Goal: Transaction & Acquisition: Purchase product/service

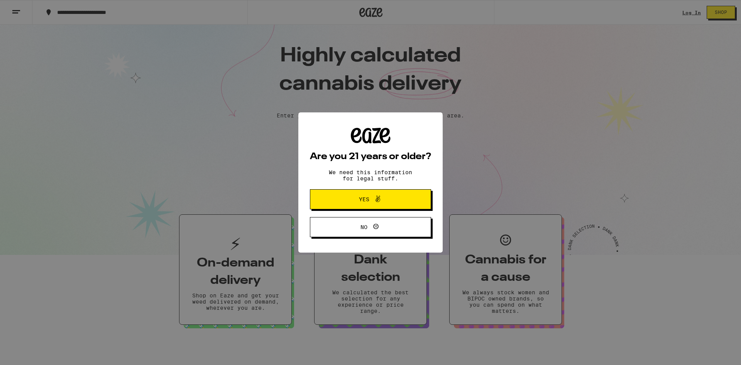
click at [328, 196] on button "Yes" at bounding box center [370, 199] width 121 height 20
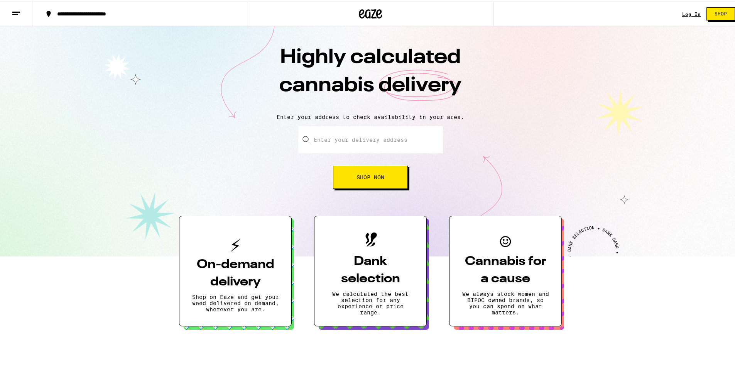
click at [339, 177] on button "Shop Now" at bounding box center [370, 175] width 75 height 23
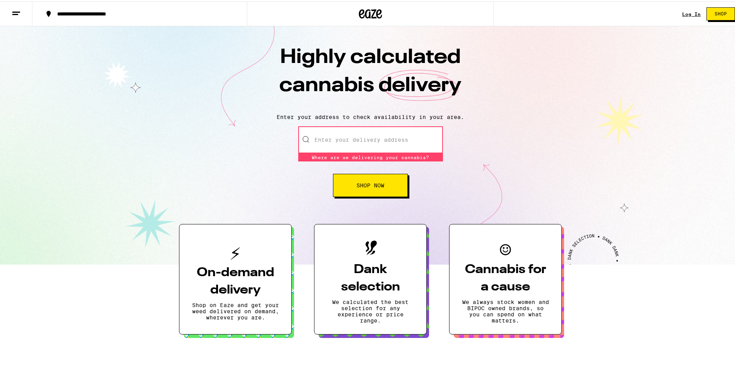
click at [343, 140] on input "Enter your delivery address" at bounding box center [370, 138] width 145 height 27
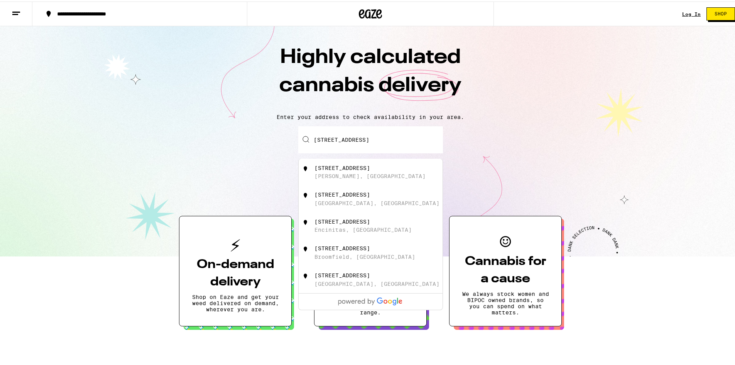
click at [349, 174] on div "[PERSON_NAME], [GEOGRAPHIC_DATA]" at bounding box center [370, 174] width 111 height 6
type input "[STREET_ADDRESS][PERSON_NAME]"
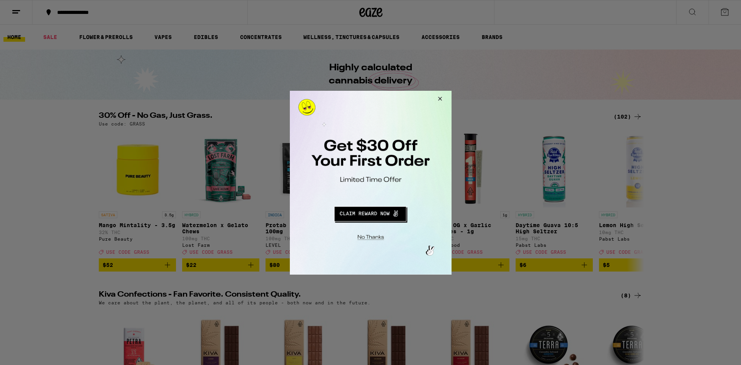
click at [350, 217] on button "Redirect to URL" at bounding box center [370, 212] width 134 height 19
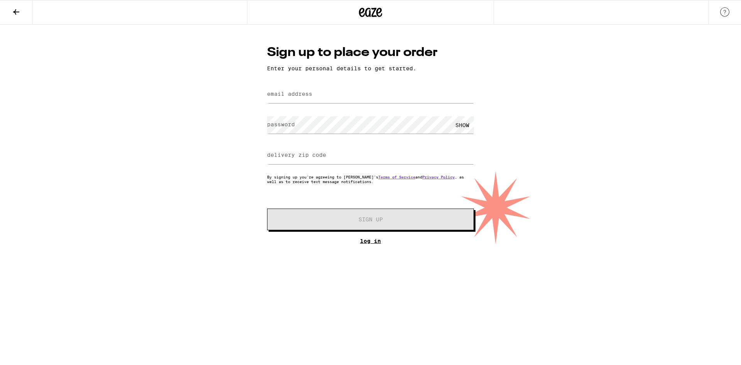
click at [372, 243] on link "Log In" at bounding box center [370, 241] width 207 height 6
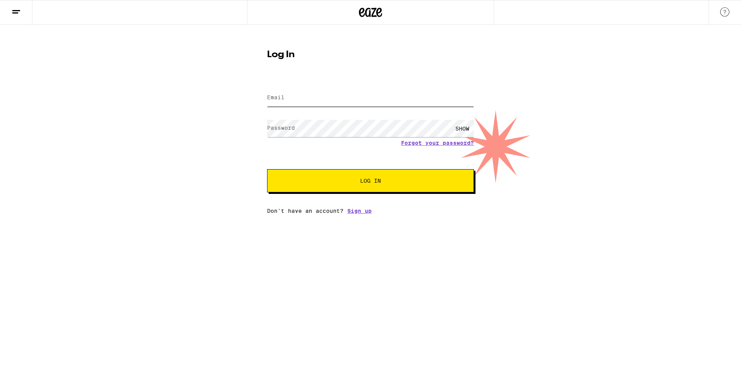
click at [300, 93] on input "Email" at bounding box center [370, 97] width 207 height 17
type input "kathy.a.gregory55@gmail.com"
click at [315, 178] on button "Log In" at bounding box center [370, 180] width 207 height 23
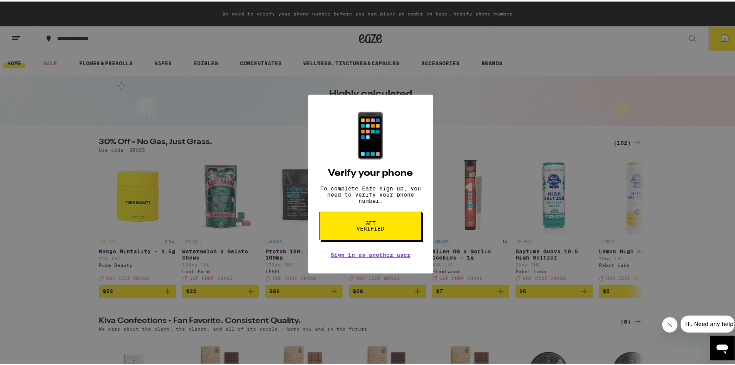
click at [352, 230] on span "Get verified" at bounding box center [371, 224] width 40 height 11
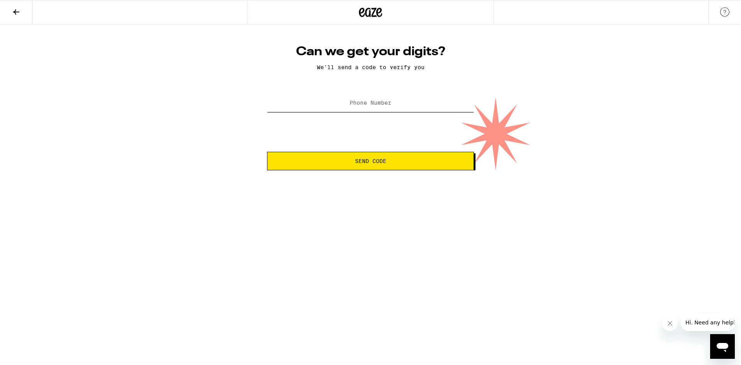
click at [334, 106] on input "Phone Number" at bounding box center [370, 103] width 207 height 17
type input "(916) 914-5259"
click at [338, 162] on span "Send Code" at bounding box center [371, 160] width 194 height 5
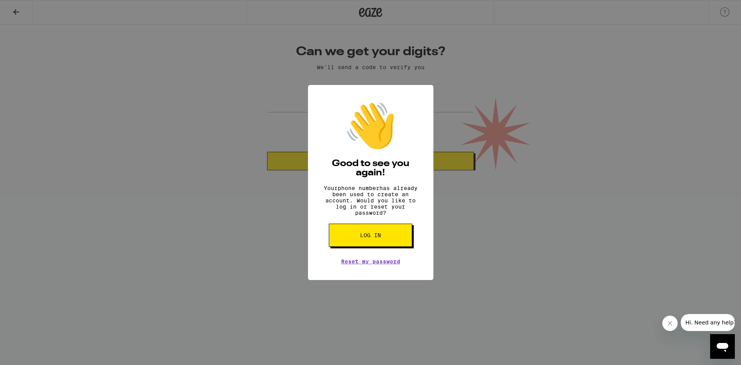
click at [333, 243] on button "Log in" at bounding box center [370, 234] width 83 height 23
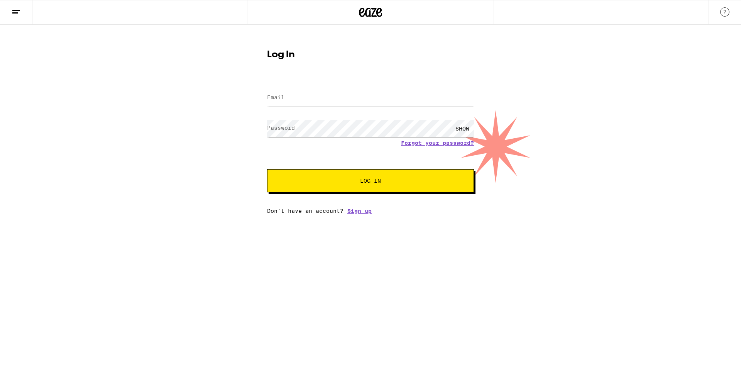
click at [19, 10] on line at bounding box center [16, 10] width 8 height 0
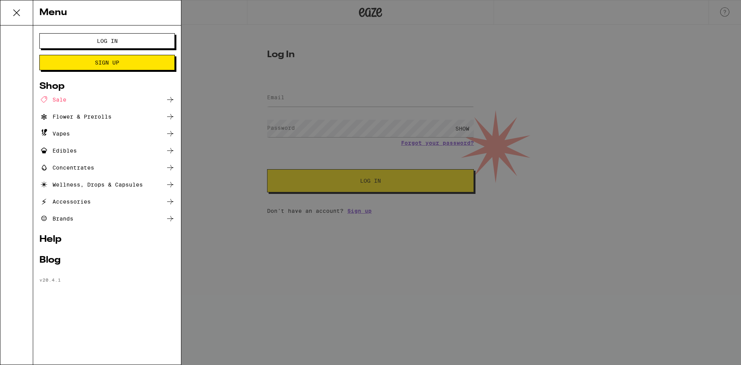
click at [52, 239] on link "Help" at bounding box center [106, 239] width 135 height 9
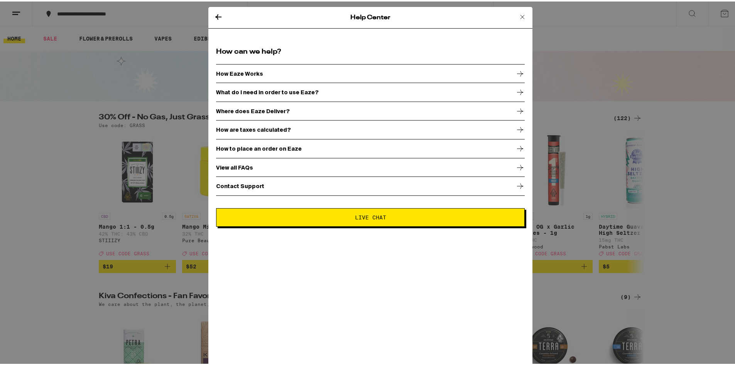
click at [313, 215] on span "Live Chat" at bounding box center [371, 215] width 296 height 5
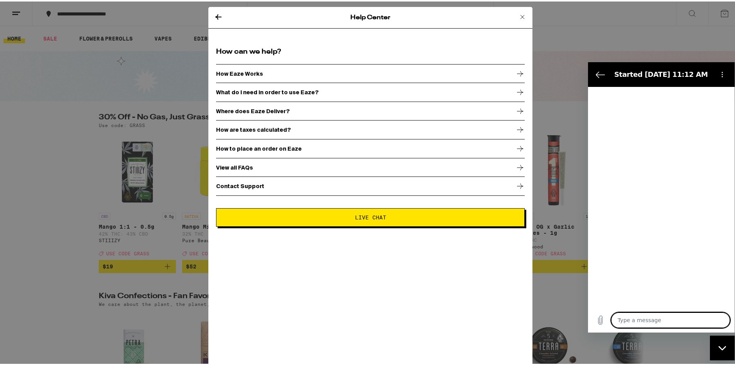
type textarea "x"
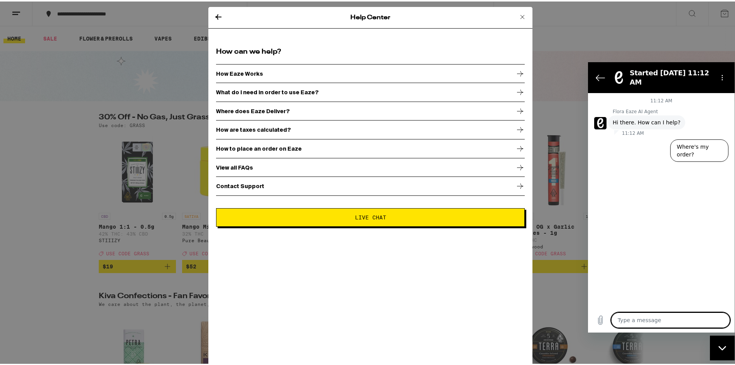
click at [623, 319] on textarea at bounding box center [670, 319] width 119 height 15
type textarea "I"
type textarea "x"
type textarea "I"
type textarea "x"
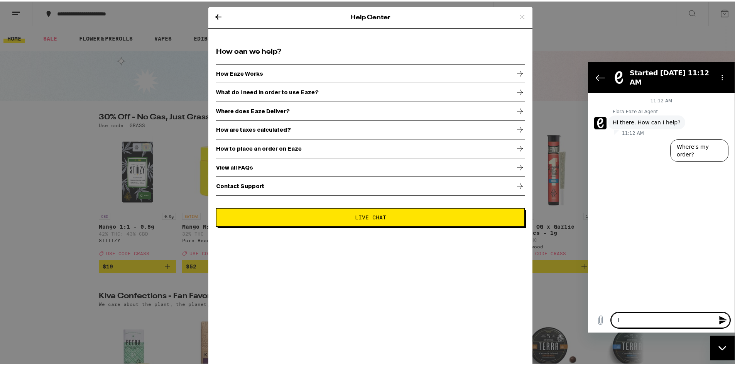
type textarea "I c"
type textarea "x"
type textarea "I ca"
type textarea "x"
type textarea "I can"
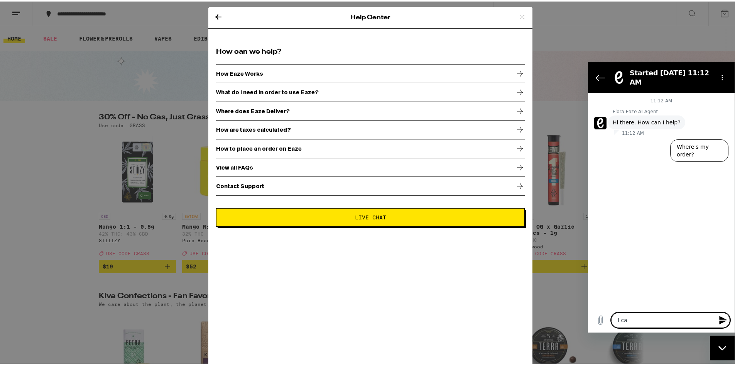
type textarea "x"
type textarea "I cann"
type textarea "x"
type textarea "I canno"
type textarea "x"
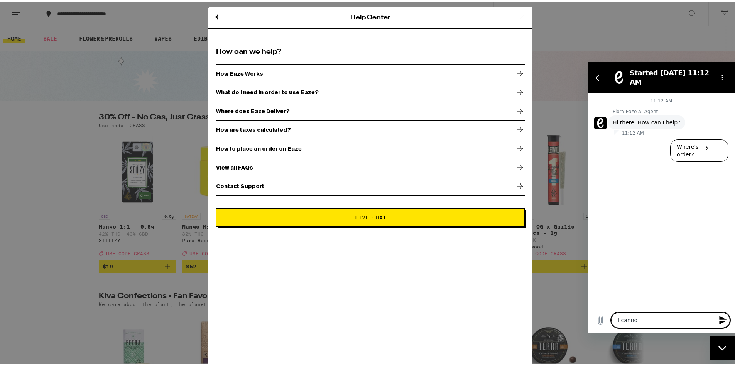
type textarea "I cannot"
type textarea "x"
type textarea "I cannot"
type textarea "x"
type textarea "I cannot l"
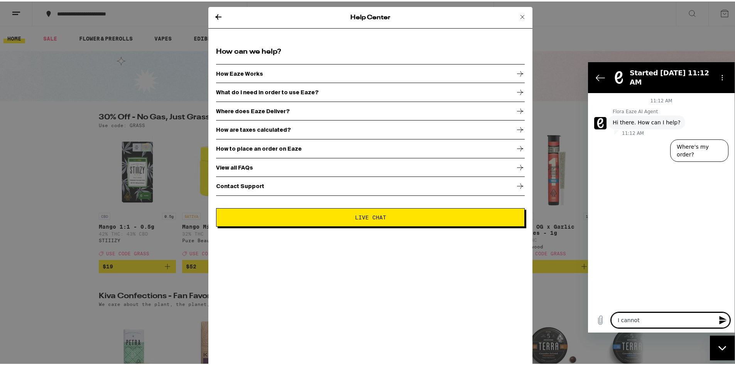
type textarea "x"
type textarea "I cannot lo"
type textarea "x"
type textarea "I cannot log"
type textarea "x"
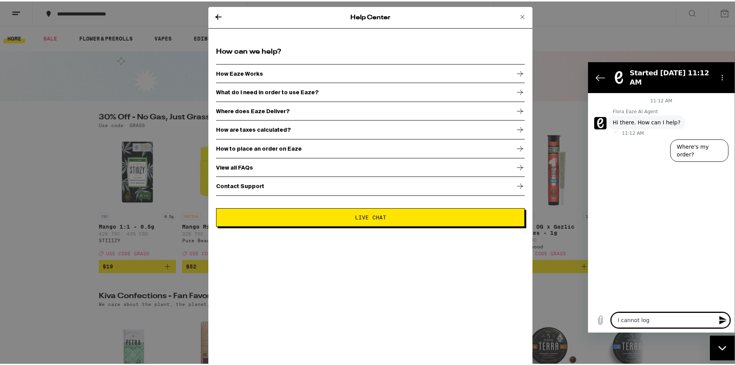
type textarea "I cannot log"
type textarea "x"
type textarea "I cannot log i"
type textarea "x"
type textarea "I cannot log in"
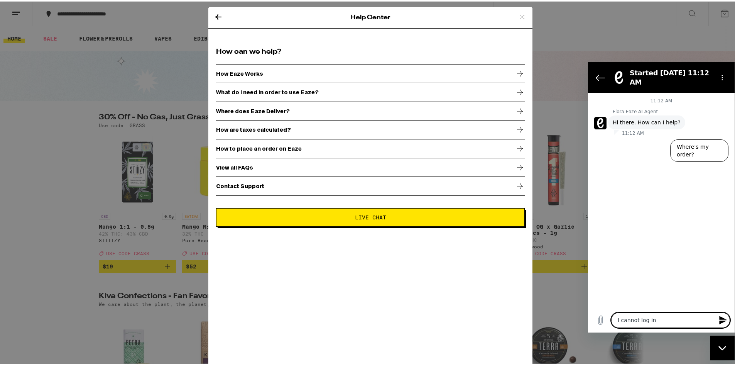
type textarea "x"
type textarea "I cannot log in,"
type textarea "x"
type textarea "I cannot log in,"
type textarea "x"
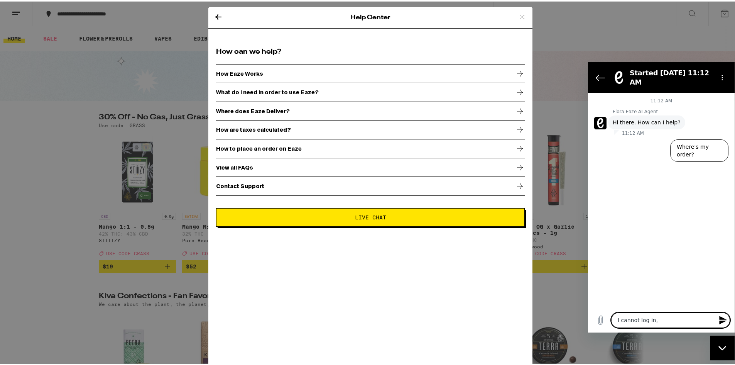
type textarea "I cannot log in, I"
type textarea "x"
type textarea "I cannot log in, I"
type textarea "x"
type textarea "I cannot log in, I k"
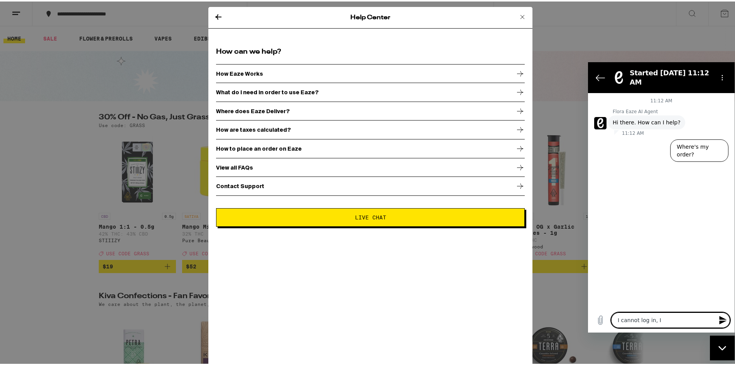
type textarea "x"
type textarea "I cannot log in, I ke"
type textarea "x"
type textarea "I cannot log in, I kee"
type textarea "x"
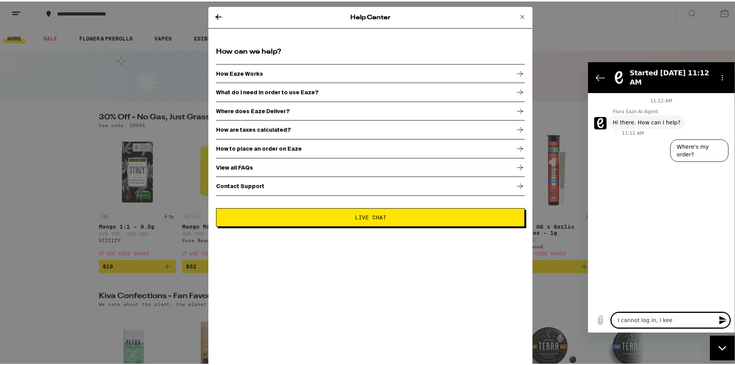
type textarea "I cannot log in, I keep"
type textarea "x"
type textarea "I cannot log in, I keep"
type textarea "x"
type textarea "I cannot log in, I keep g"
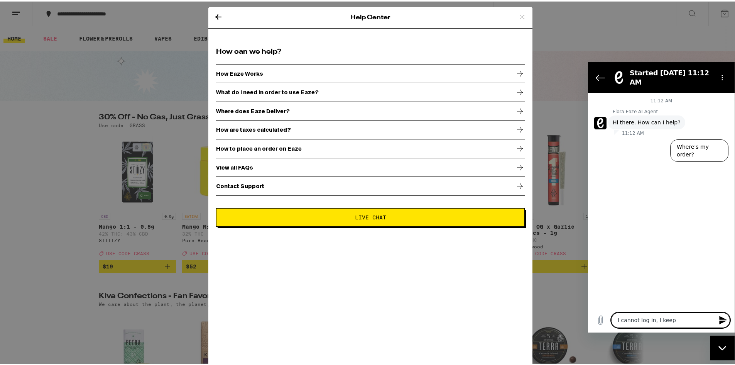
type textarea "x"
type textarea "I cannot log in, I keep go"
type textarea "x"
type textarea "I cannot log in, I keep goi"
type textarea "x"
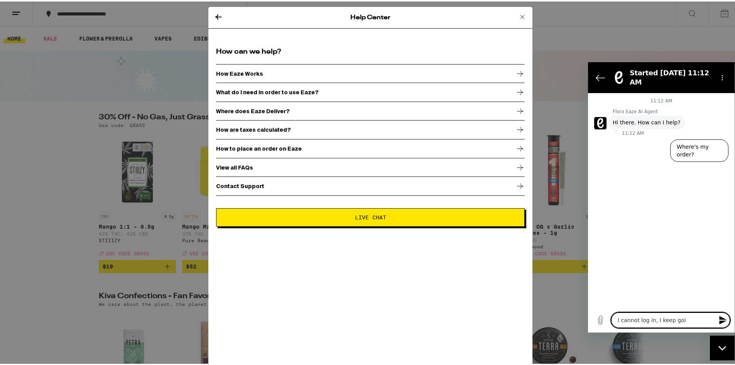
type textarea "I cannot log in, I keep goin"
type textarea "x"
type textarea "I cannot log in, I keep going"
type textarea "x"
type textarea "I cannot log in, I keep going"
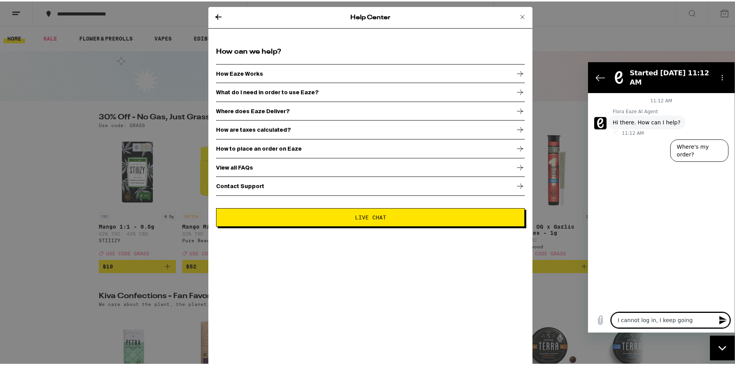
type textarea "x"
type textarea "I cannot log in, I keep going a"
type textarea "x"
type textarea "I cannot log in, I keep going ar"
type textarea "x"
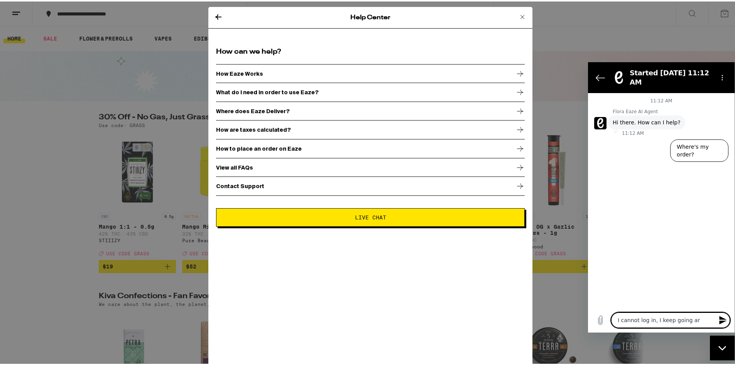
type textarea "I cannot log in, I keep going a"
type textarea "x"
type textarea "I cannot log in, I keep going"
type textarea "x"
type textarea "I cannot log in, I keep going"
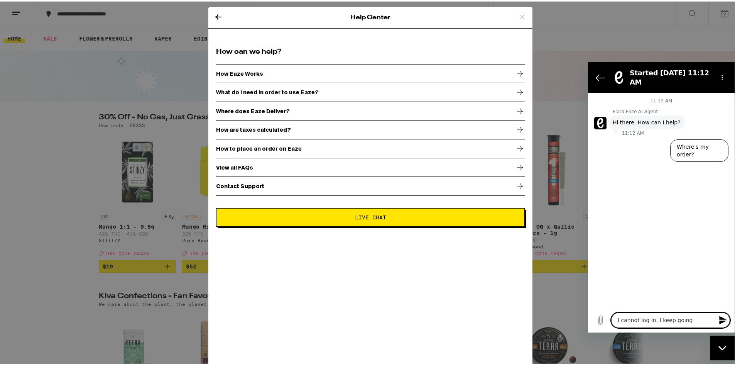
type textarea "x"
type textarea "I cannot log in, I keep goin"
type textarea "x"
type textarea "I cannot log in, I keep goi"
type textarea "x"
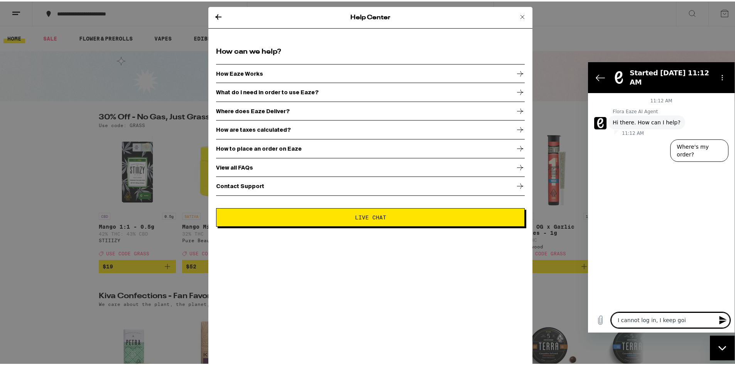
type textarea "I cannot log in, I keep go"
type textarea "x"
type textarea "I cannot log in, I keep g"
type textarea "x"
type textarea "I cannot log in, I keep"
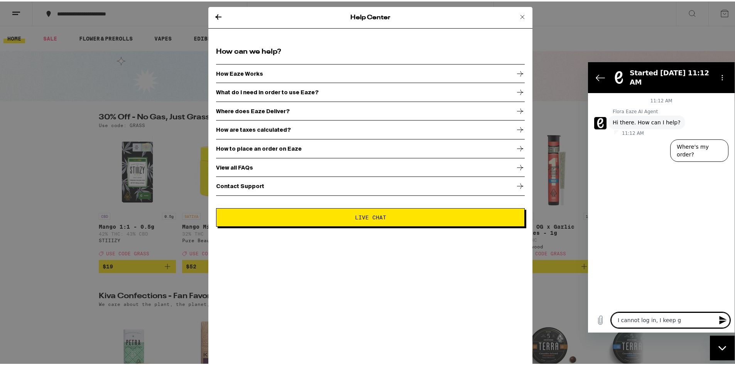
type textarea "x"
type textarea "I cannot log in, I keep"
type textarea "x"
type textarea "I cannot log in, I kee"
type textarea "x"
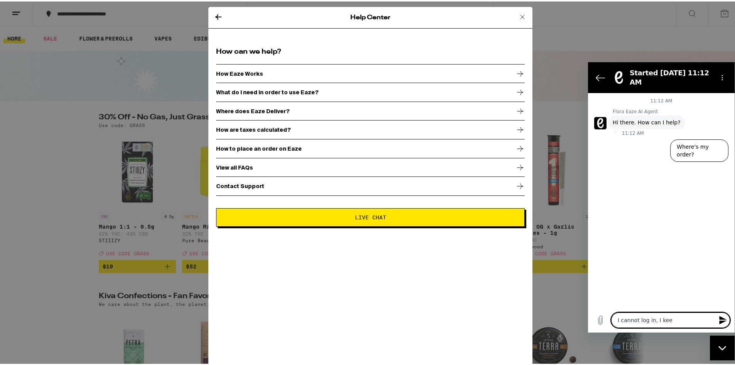
type textarea "I cannot log in, I ke"
type textarea "x"
type textarea "I cannot log in, I k"
type textarea "x"
type textarea "I cannot log in, I"
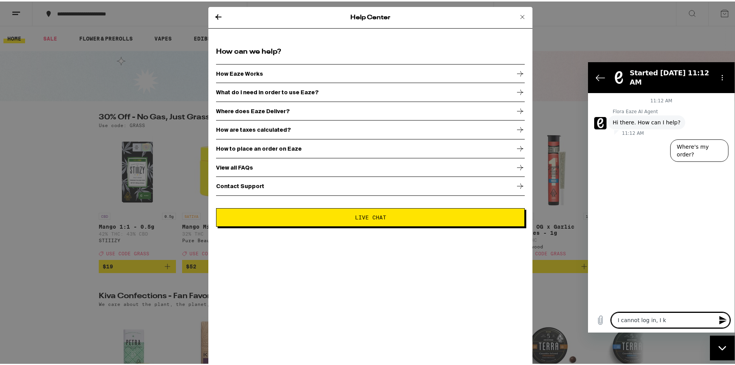
type textarea "x"
type textarea "I cannot log in, I"
type textarea "x"
type textarea "I cannot log in,"
type textarea "x"
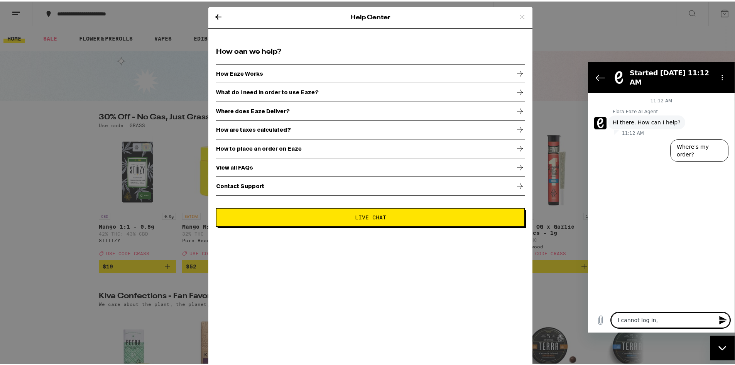
type textarea "I cannot log in, I"
type textarea "x"
type textarea "I cannot log in, I"
type textarea "x"
type textarea "I cannot log in, I k"
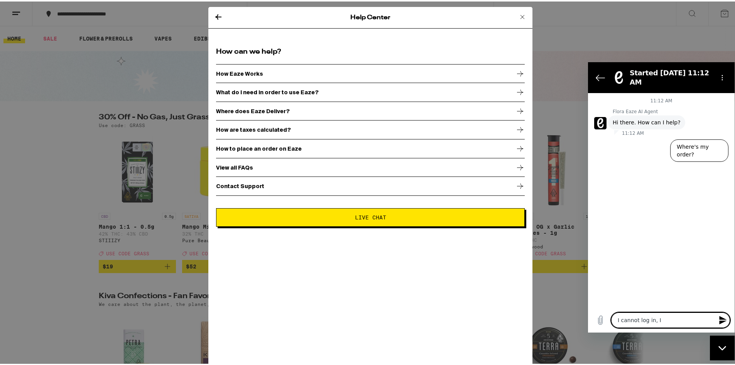
type textarea "x"
type textarea "I cannot log in, I ke"
type textarea "x"
type textarea "I cannot log in, I kee"
type textarea "x"
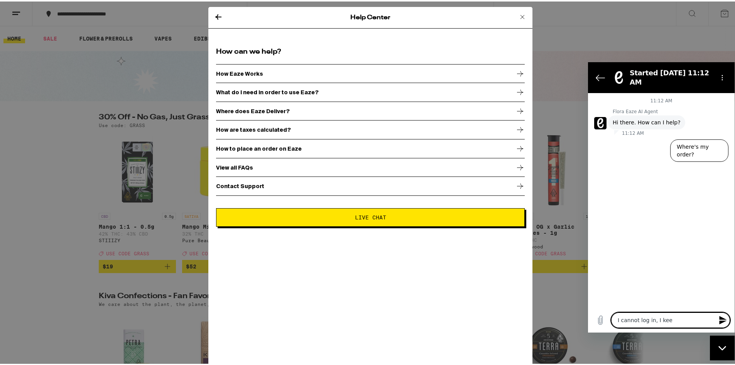
type textarea "I cannot log in, I keep"
type textarea "x"
type textarea "I cannot log in, I keep"
type textarea "x"
type textarea "I cannot log in, I keep g"
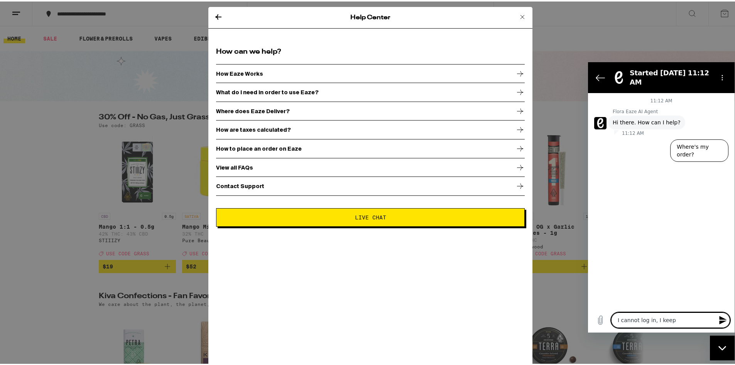
type textarea "x"
type textarea "I cannot log in, I keep ge"
type textarea "x"
type textarea "I cannot log in, I keep get"
type textarea "x"
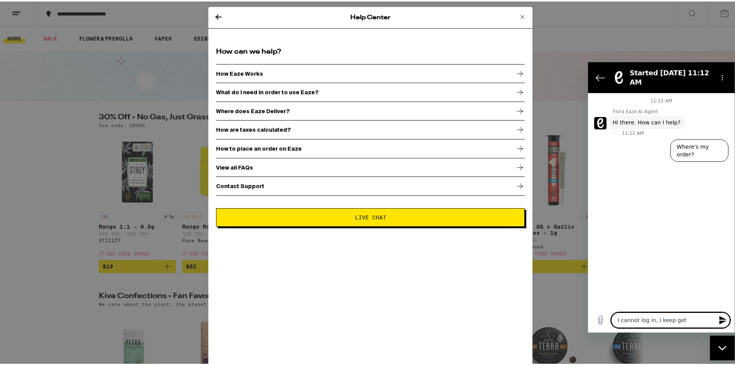
type textarea "I cannot log in, I keep gett"
type textarea "x"
type textarea "I cannot log in, I keep getti"
type textarea "x"
type textarea "I cannot log in, I keep gettin"
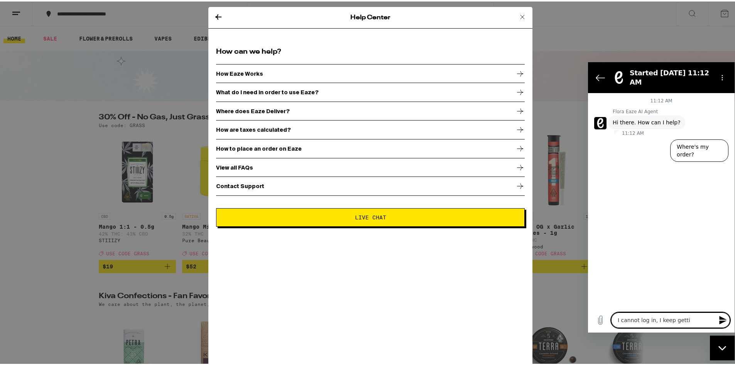
type textarea "x"
type textarea "I cannot log in, I keep getting"
type textarea "x"
type textarea "I cannot log in, I keep getting"
type textarea "x"
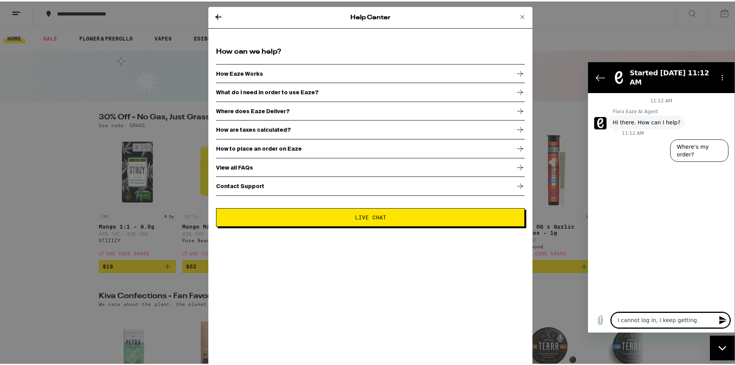
type textarea "I cannot log in, I keep getting t"
type textarea "x"
type textarea "I cannot log in, I keep getting ta"
type textarea "x"
type textarea "I cannot log in, I keep getting tak"
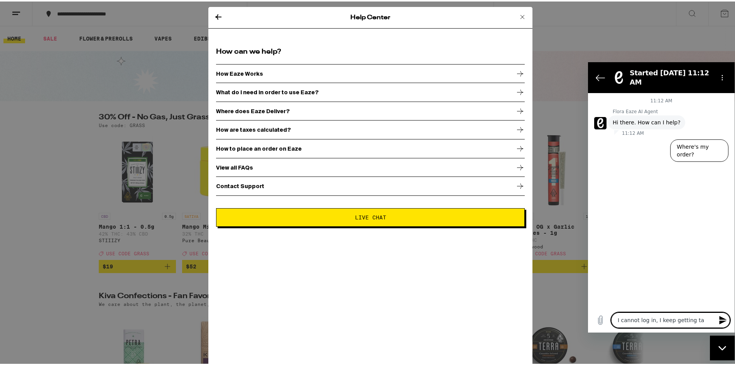
type textarea "x"
type textarea "I cannot log in, I keep getting take"
type textarea "x"
type textarea "I cannot log in, I keep getting taken"
type textarea "x"
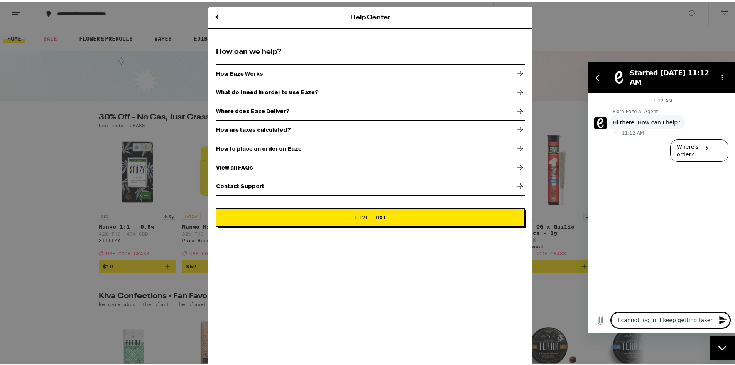
type textarea "I cannot log in, I keep getting taken"
type textarea "x"
type textarea "I cannot log in, I keep getting taken b"
type textarea "x"
type textarea "I cannot log in, I keep getting taken ba"
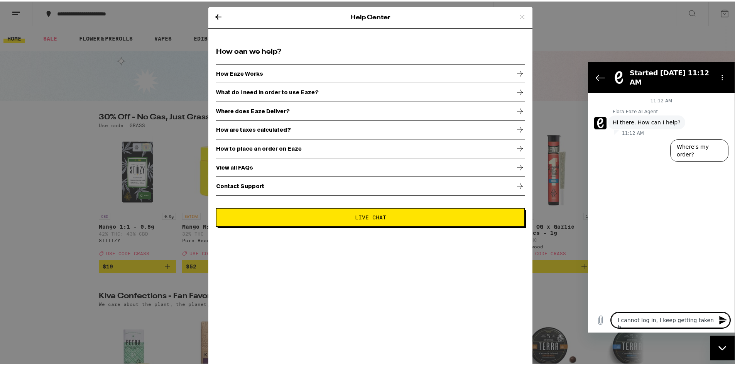
type textarea "x"
type textarea "I cannot log in, I keep getting taken bac"
type textarea "x"
type textarea "I cannot log in, I keep getting taken back"
type textarea "x"
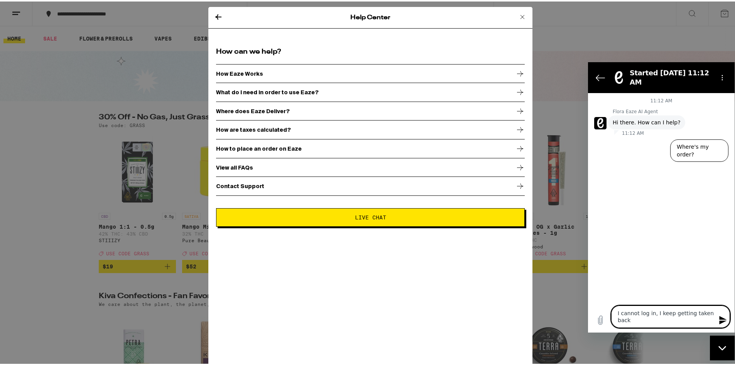
type textarea "I cannot log in, I keep getting taken back"
type textarea "x"
type textarea "I cannot log in, I keep getting taken back t"
type textarea "x"
type textarea "I cannot log in, I keep getting taken back to"
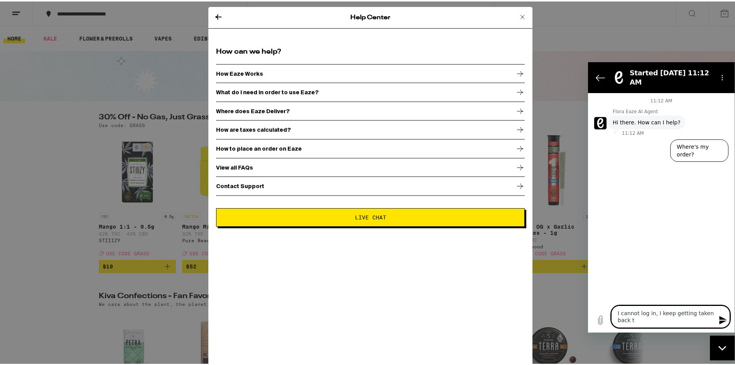
type textarea "x"
type textarea "I cannot log in, I keep getting taken back to"
type textarea "x"
type textarea "I cannot log in, I keep getting taken back to t"
type textarea "x"
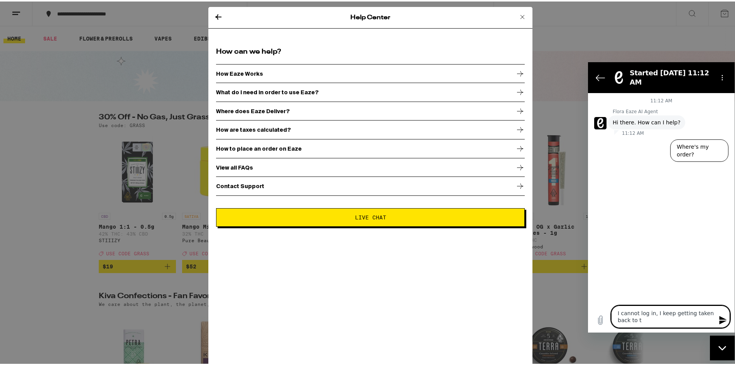
type textarea "I cannot log in, I keep getting taken back to th"
type textarea "x"
type textarea "I cannot log in, I keep getting taken back to the"
type textarea "x"
type textarea "I cannot log in, I keep getting taken back to the"
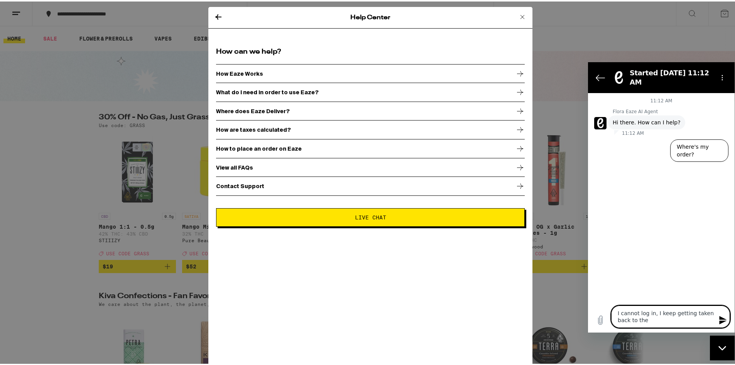
type textarea "x"
type textarea "I cannot log in, I keep getting taken back to the l"
type textarea "x"
type textarea "I cannot log in, I keep getting taken back to the lg"
type textarea "x"
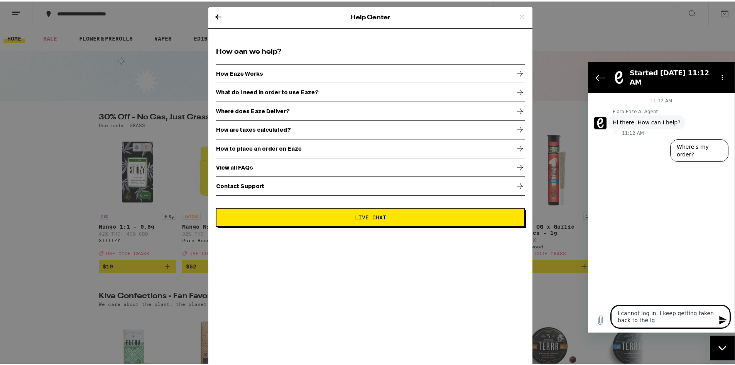
type textarea "I cannot log in, I keep getting taken back to the l"
type textarea "x"
type textarea "I cannot log in, I keep getting taken back to the lo"
type textarea "x"
type textarea "I cannot log in, I keep getting taken back to the log"
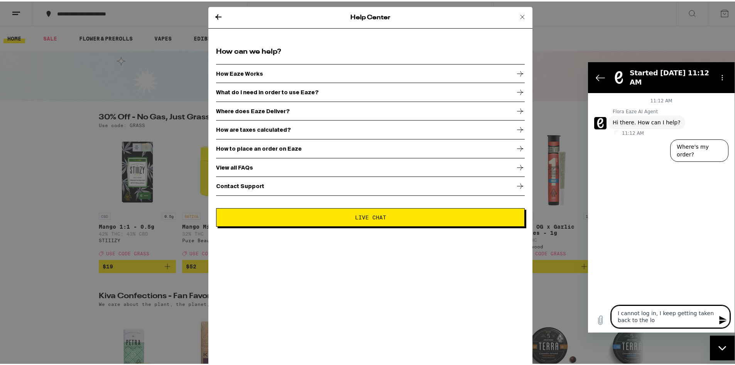
type textarea "x"
type textarea "I cannot log in, I keep getting taken back to the logi"
type textarea "x"
type textarea "I cannot log in, I keep getting taken back to the log"
type textarea "x"
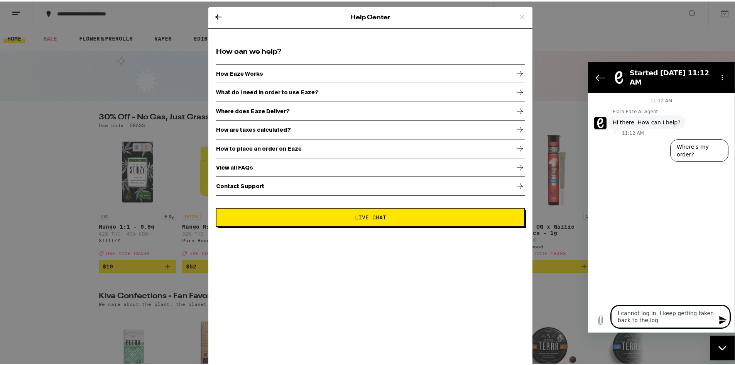
type textarea "I cannot log in, I keep getting taken back to the log"
type textarea "x"
type textarea "I cannot log in, I keep getting taken back to the log i"
type textarea "x"
type textarea "I cannot log in, I keep getting taken back to the log in"
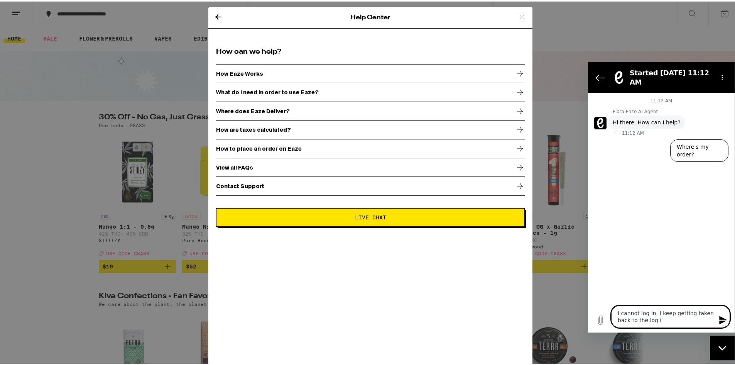
type textarea "x"
type textarea "I cannot log in, I keep getting taken back to the log in"
type textarea "x"
type textarea "I cannot log in, I keep getting taken back to the log in s"
type textarea "x"
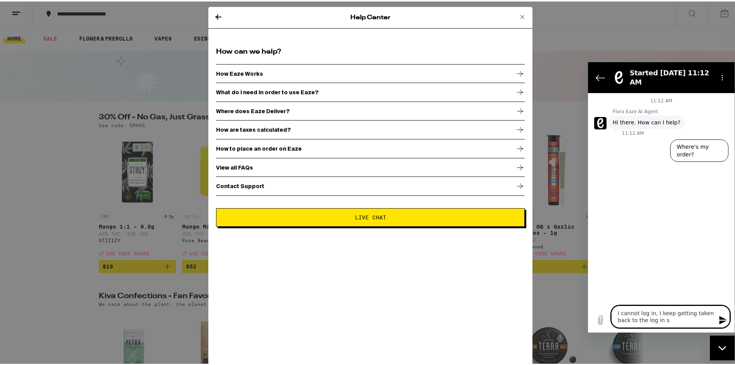
type textarea "I cannot log in, I keep getting taken back to the log in sc"
type textarea "x"
type textarea "I cannot log in, I keep getting taken back to the log in scr"
type textarea "x"
type textarea "I cannot log in, I keep getting taken back to the log in scre"
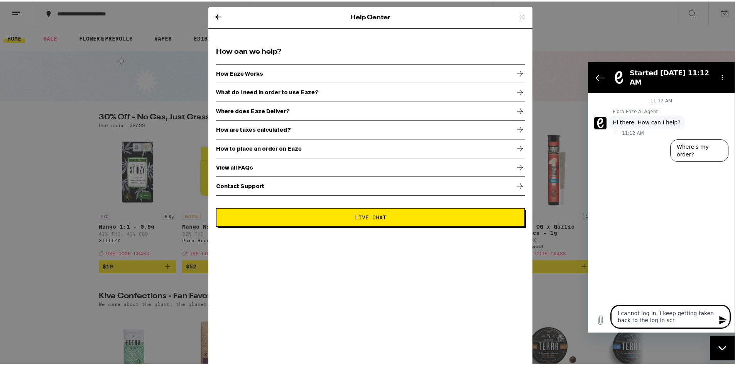
type textarea "x"
type textarea "I cannot log in, I keep getting taken back to the log in scree"
type textarea "x"
type textarea "I cannot log in, I keep getting taken back to the log in screen"
type textarea "x"
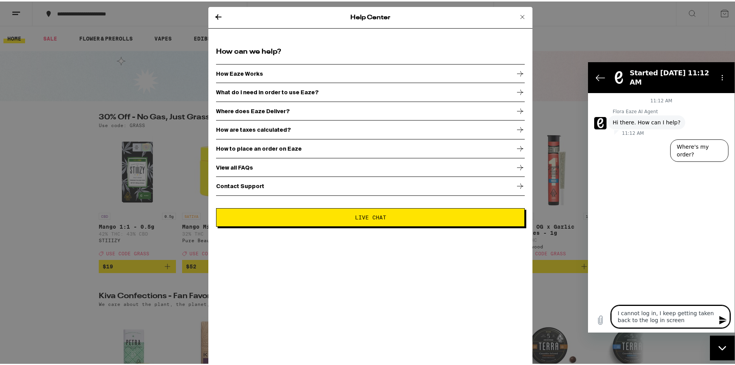
type textarea "I cannot log in, I keep getting taken back to the log in screen."
type textarea "x"
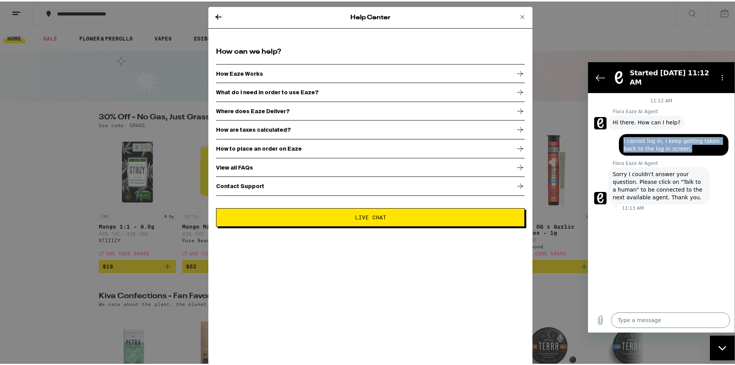
drag, startPoint x: 624, startPoint y: 133, endPoint x: 725, endPoint y: 139, distance: 101.3
click at [725, 139] on div "says: I cannot log in, I keep getting taken back to the log in screen." at bounding box center [674, 145] width 110 height 22
copy span "I cannot log in, I keep getting taken back to the log in screen."
click at [596, 73] on icon "Back to the conversation list" at bounding box center [600, 77] width 9 height 9
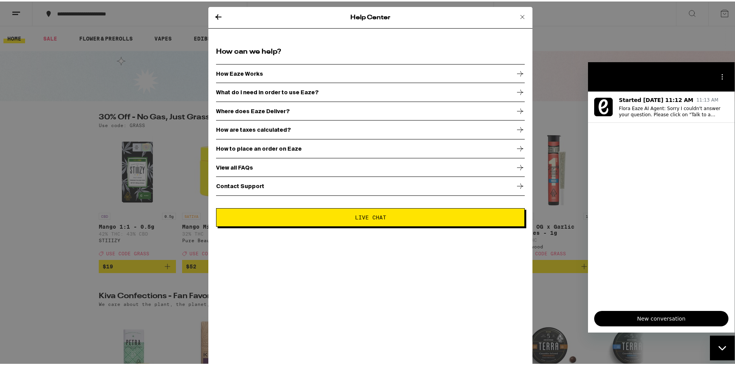
click at [721, 341] on div "Close messaging window" at bounding box center [722, 347] width 23 height 23
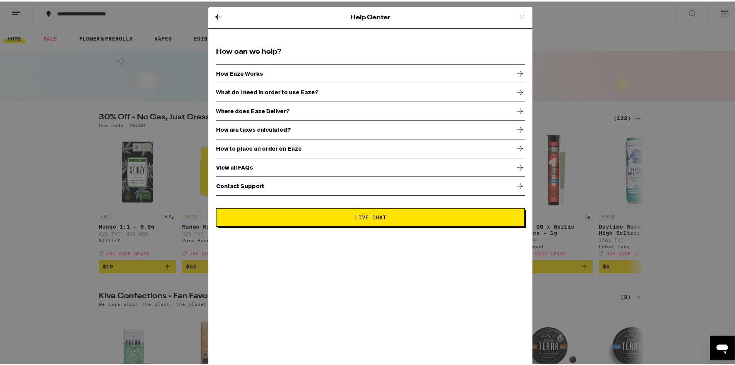
click at [257, 183] on div "Contact Support" at bounding box center [370, 184] width 309 height 19
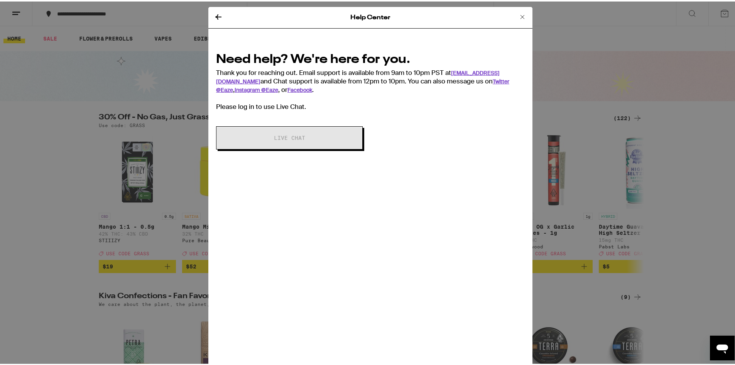
click at [73, 85] on div "Help Center Need help? We're here for you. Thank you for reaching out. Email su…" at bounding box center [370, 182] width 741 height 365
click at [518, 14] on icon at bounding box center [522, 15] width 9 height 9
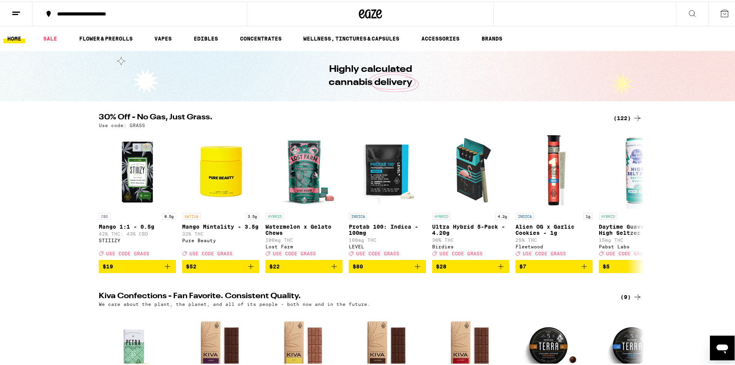
click at [18, 13] on line at bounding box center [15, 13] width 6 height 0
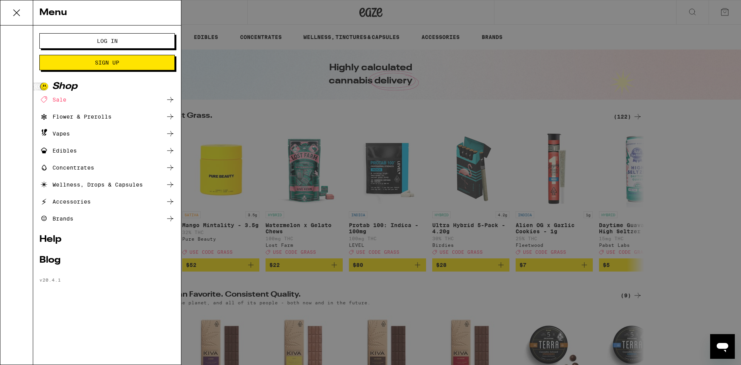
click at [80, 44] on button "Log In" at bounding box center [106, 40] width 135 height 15
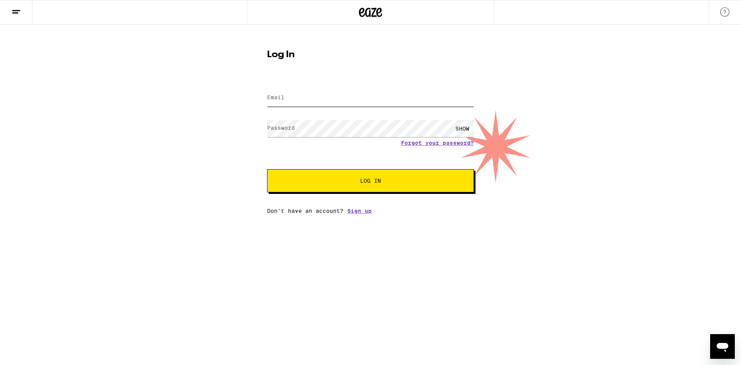
click at [293, 100] on input "Email" at bounding box center [370, 97] width 207 height 17
click at [462, 130] on div "SHOW" at bounding box center [462, 128] width 23 height 17
click at [318, 184] on button "Log In" at bounding box center [370, 180] width 207 height 23
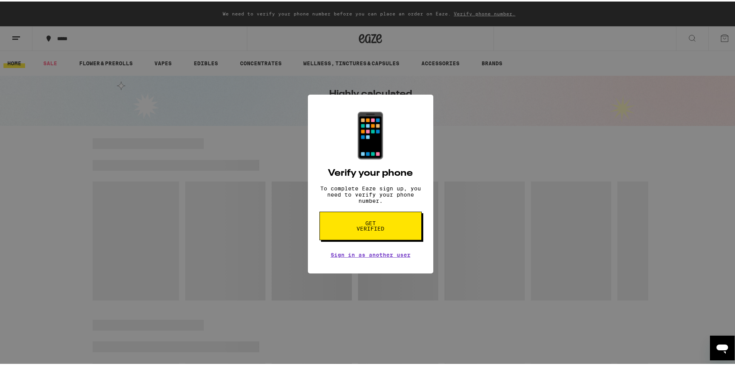
click at [11, 40] on div "📱 Verify your phone To complete Eaze sign up, you need to verify your phone num…" at bounding box center [370, 182] width 741 height 365
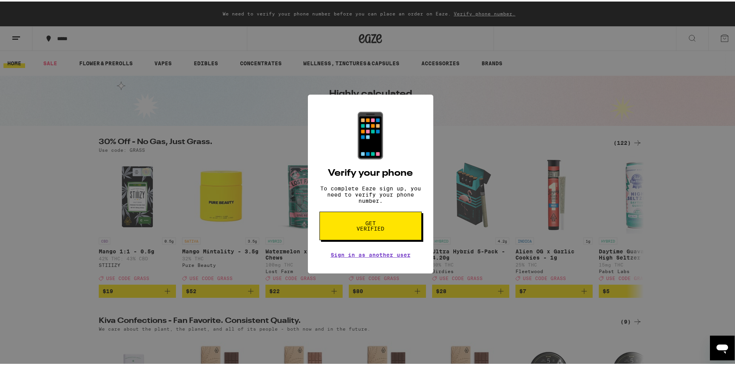
click at [24, 42] on div "📱 Verify your phone To complete Eaze sign up, you need to verify your phone num…" at bounding box center [370, 182] width 741 height 365
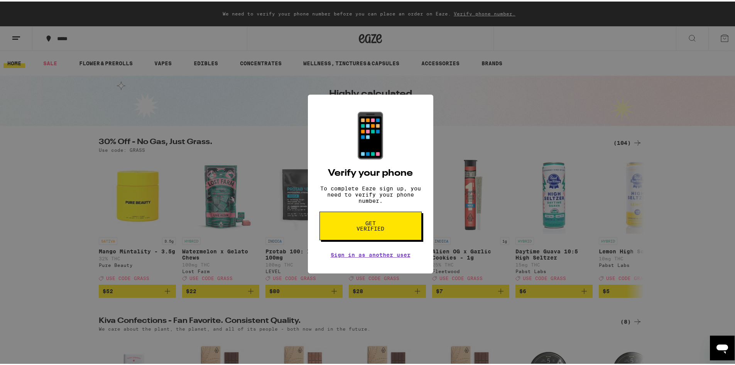
click at [16, 37] on div "📱 Verify your phone To complete Eaze sign up, you need to verify your phone num…" at bounding box center [370, 182] width 741 height 365
click at [15, 37] on div "📱 Verify your phone To complete Eaze sign up, you need to verify your phone num…" at bounding box center [370, 182] width 741 height 365
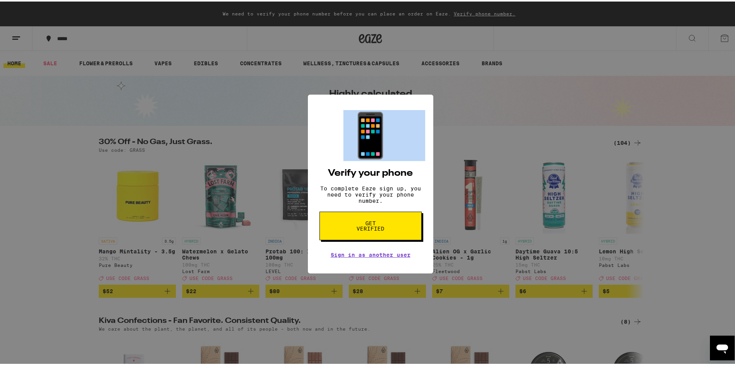
click at [15, 37] on div "📱 Verify your phone To complete Eaze sign up, you need to verify your phone num…" at bounding box center [370, 182] width 741 height 365
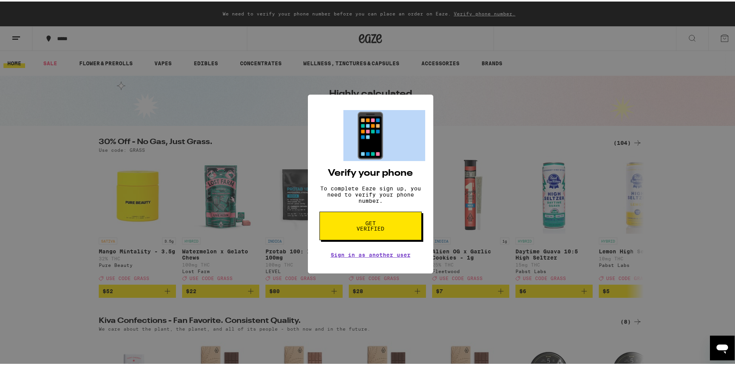
click at [15, 37] on div "📱 Verify your phone To complete Eaze sign up, you need to verify your phone num…" at bounding box center [370, 182] width 741 height 365
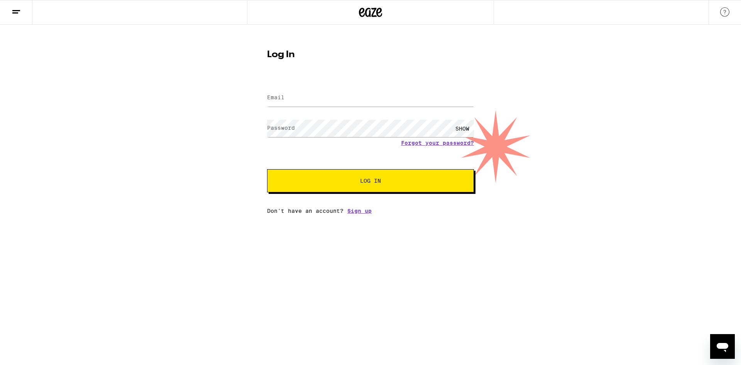
click at [15, 13] on line at bounding box center [15, 13] width 6 height 0
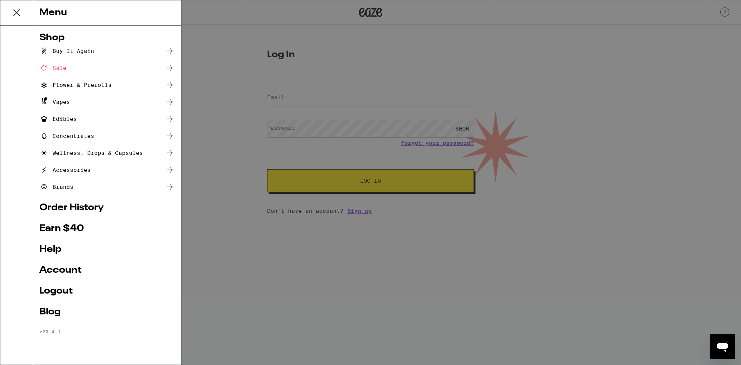
click at [59, 270] on link "Account" at bounding box center [106, 270] width 135 height 9
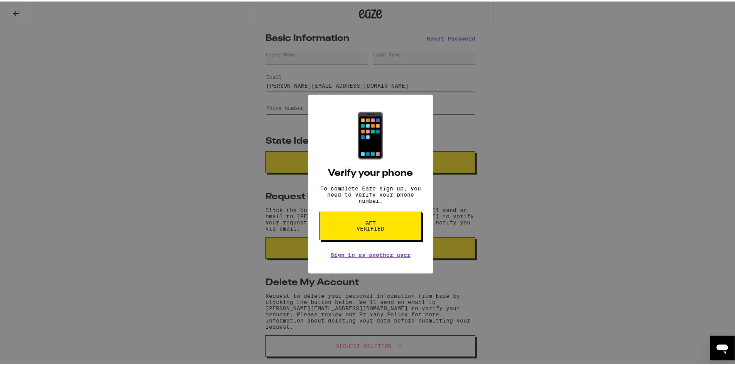
drag, startPoint x: 153, startPoint y: 193, endPoint x: 0, endPoint y: 23, distance: 228.5
click at [152, 193] on div "📱 Verify your phone To complete Eaze sign up, you need to verify your phone num…" at bounding box center [370, 182] width 741 height 365
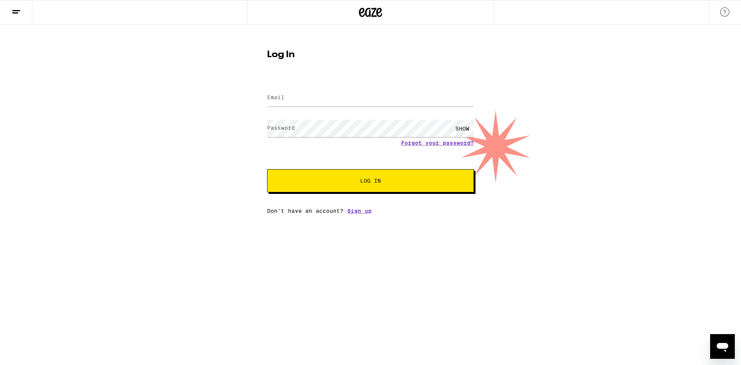
click at [19, 8] on icon at bounding box center [16, 11] width 9 height 9
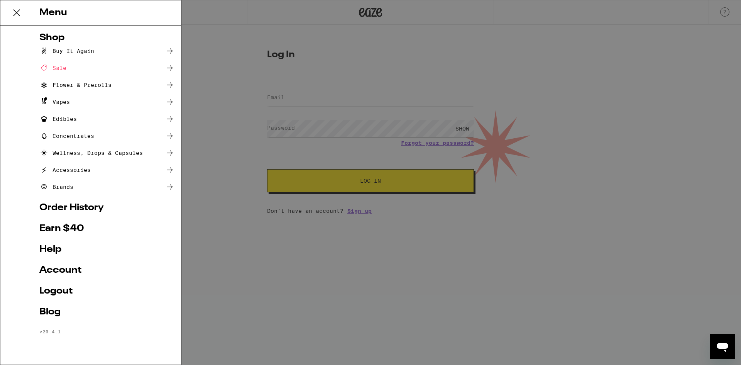
click at [61, 205] on link "Order History" at bounding box center [106, 207] width 135 height 9
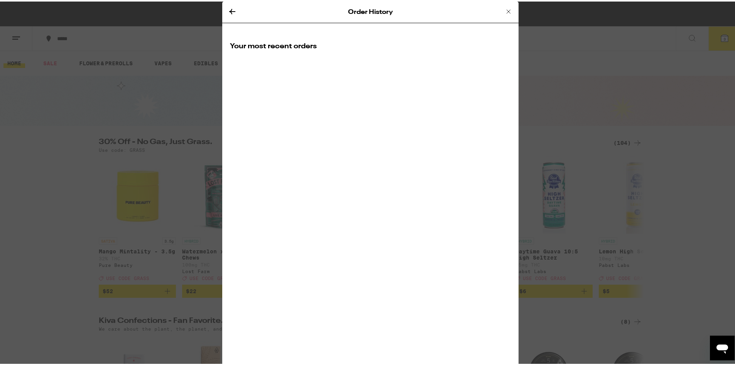
click at [230, 10] on icon at bounding box center [232, 9] width 6 height 5
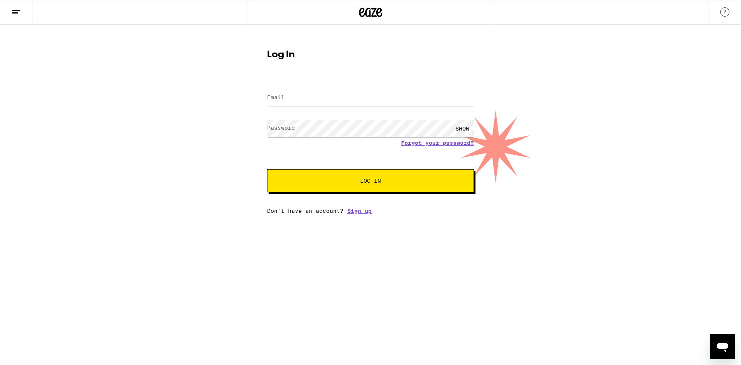
click at [15, 9] on icon at bounding box center [16, 11] width 9 height 9
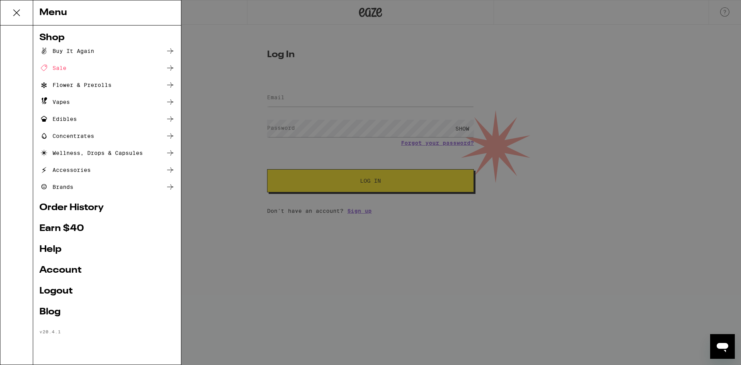
click at [58, 248] on link "Help" at bounding box center [106, 249] width 135 height 9
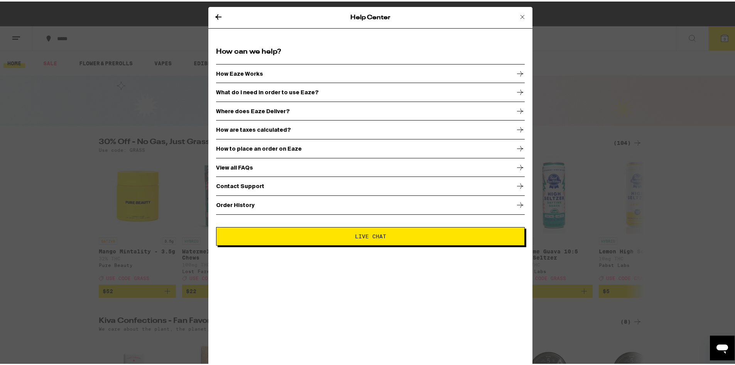
click at [247, 186] on p "Contact Support" at bounding box center [240, 184] width 48 height 6
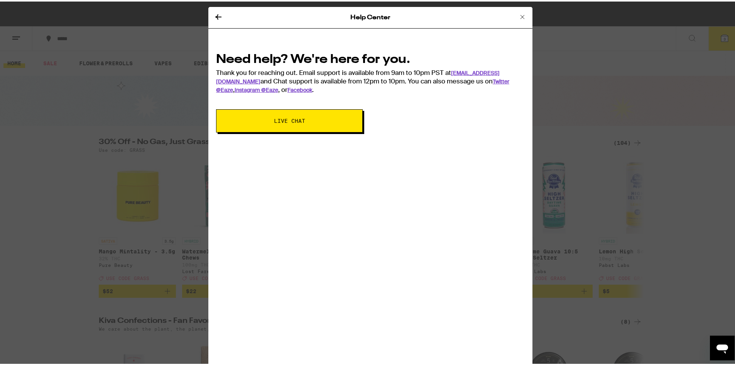
click at [288, 122] on span "Live Chat" at bounding box center [289, 119] width 31 height 5
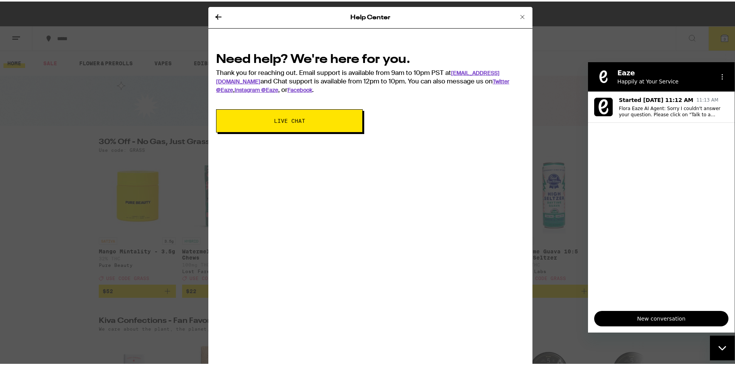
click at [651, 318] on span "New conversation" at bounding box center [661, 317] width 121 height 9
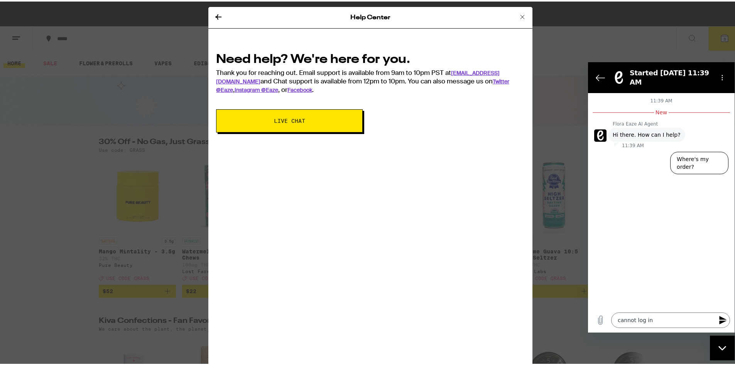
click at [724, 316] on icon "Send message" at bounding box center [723, 319] width 9 height 9
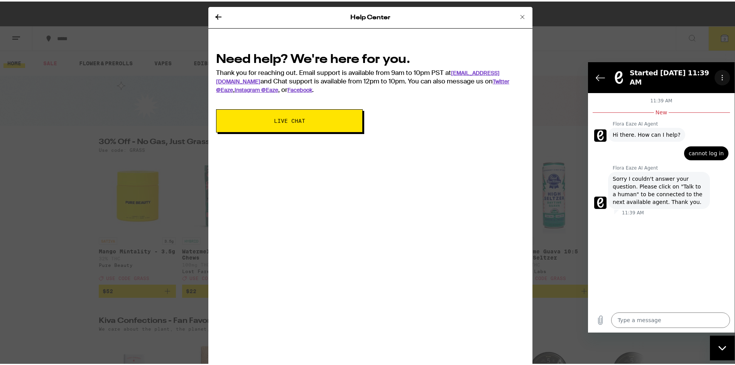
click at [724, 74] on icon "Options menu" at bounding box center [722, 77] width 6 height 6
click at [596, 76] on icon "Back to the conversation list" at bounding box center [600, 77] width 9 height 9
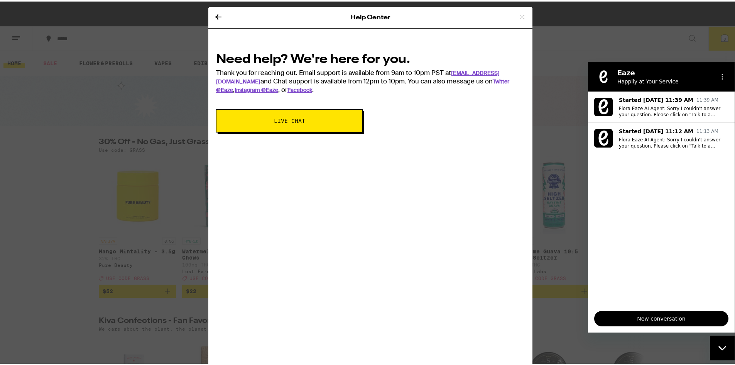
click at [721, 346] on icon "Close messaging window" at bounding box center [723, 347] width 8 height 5
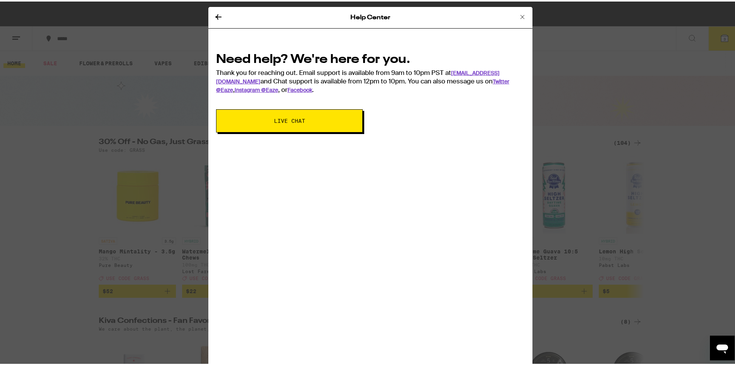
click at [216, 17] on icon at bounding box center [218, 15] width 9 height 9
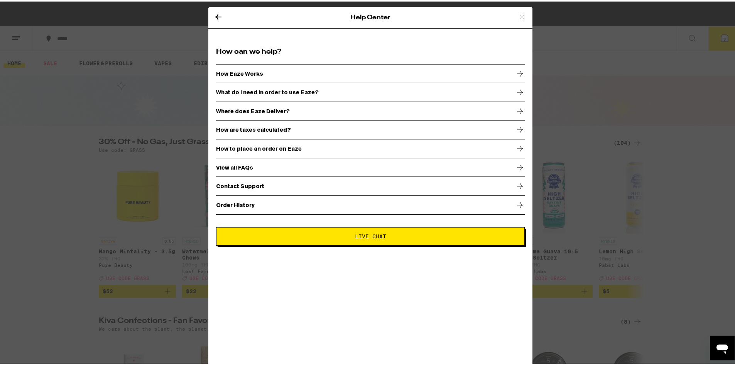
click at [231, 181] on p "Contact Support" at bounding box center [240, 184] width 48 height 6
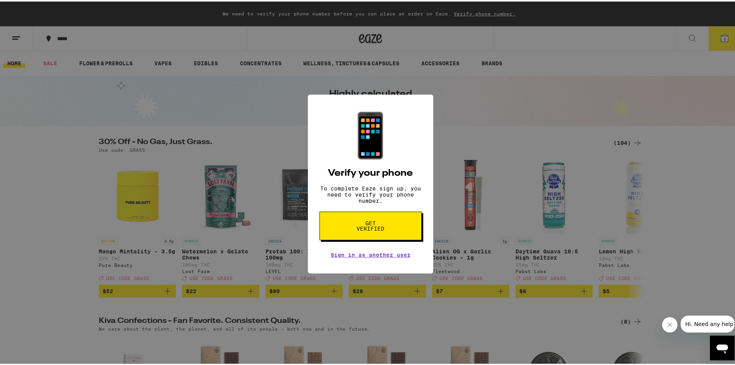
click at [362, 230] on span "Get verified" at bounding box center [371, 224] width 40 height 11
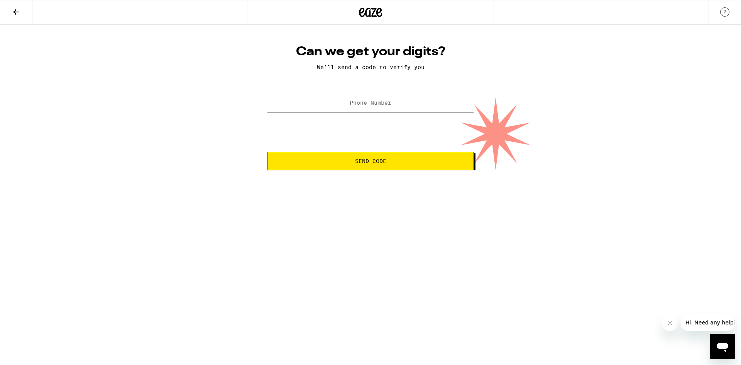
click at [370, 109] on input "Phone Number" at bounding box center [370, 103] width 207 height 17
type input "(916) 914-5259"
click at [342, 166] on button "Send Code" at bounding box center [370, 161] width 207 height 19
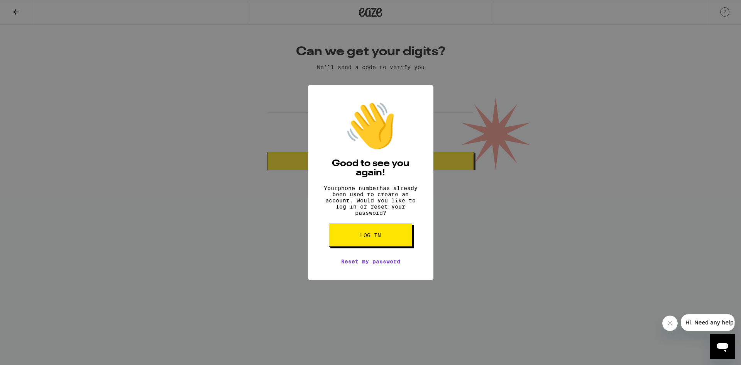
click at [354, 247] on button "Log in" at bounding box center [370, 234] width 83 height 23
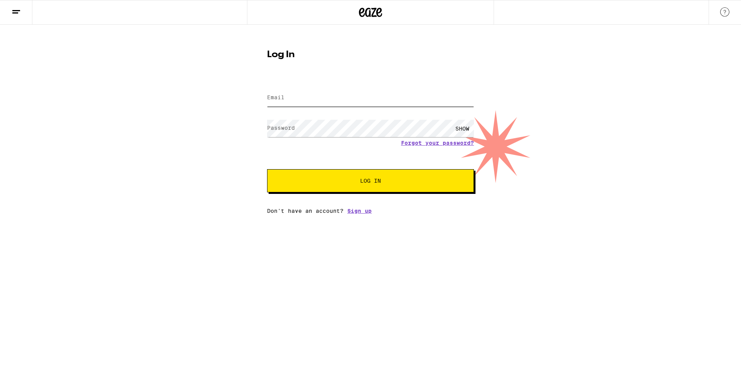
click at [310, 97] on input "Email" at bounding box center [370, 97] width 207 height 17
type input "kathy.a.gregory55@gmail.com"
click at [250, 129] on div "Log In Email Email kathy.a.gregory55@gmail.com Password Password SHOW Forgot yo…" at bounding box center [370, 119] width 741 height 189
click at [301, 183] on span "Log In" at bounding box center [370, 180] width 144 height 5
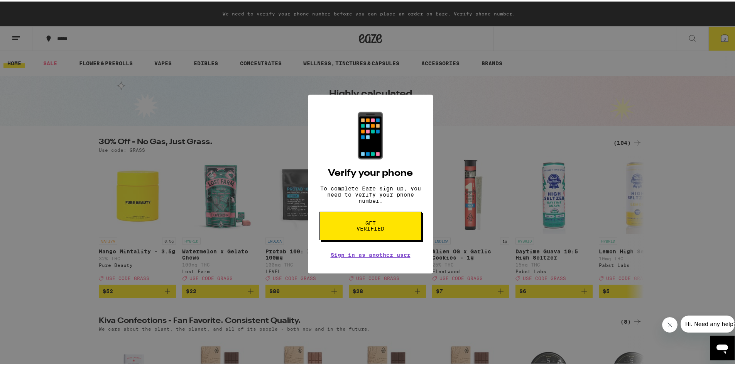
click at [320, 222] on button "Get verified" at bounding box center [371, 224] width 102 height 29
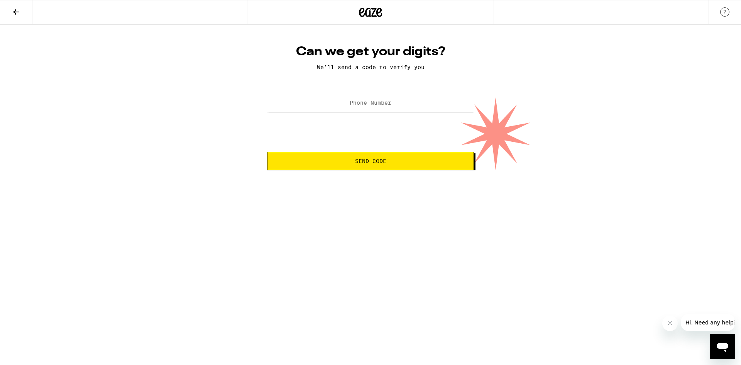
click at [12, 12] on icon at bounding box center [16, 11] width 9 height 9
click at [18, 12] on icon at bounding box center [16, 11] width 6 height 5
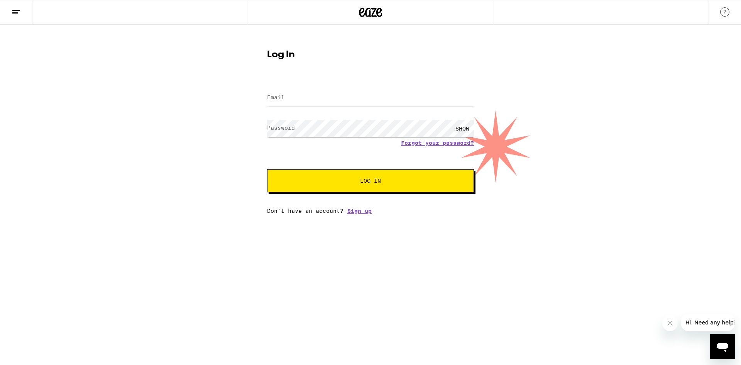
click at [16, 13] on line at bounding box center [15, 13] width 6 height 0
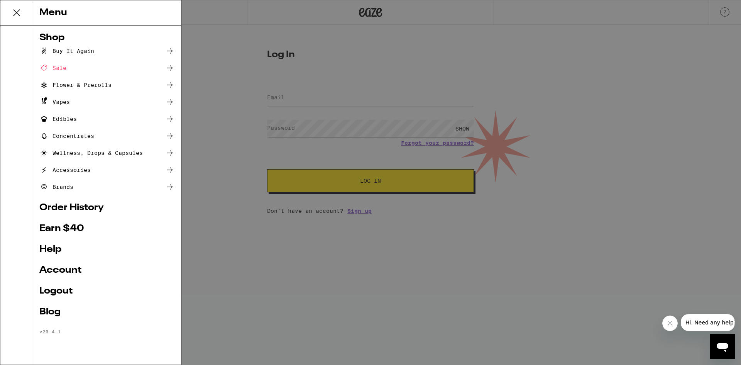
click at [54, 251] on link "Help" at bounding box center [106, 249] width 135 height 9
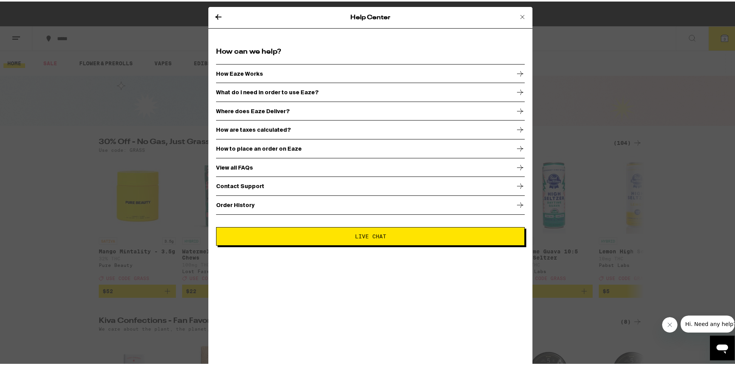
click at [237, 164] on p "View all FAQs" at bounding box center [234, 166] width 37 height 6
click at [521, 15] on icon at bounding box center [523, 16] width 4 height 4
click at [215, 17] on icon at bounding box center [218, 15] width 6 height 5
